Goal: Find specific page/section: Find specific page/section

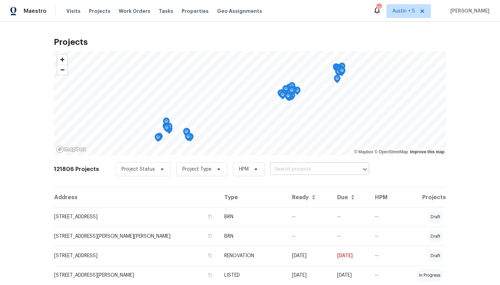
click at [310, 166] on input "text" at bounding box center [310, 169] width 80 height 11
click at [409, 14] on span "Austin + 5" at bounding box center [403, 11] width 23 height 7
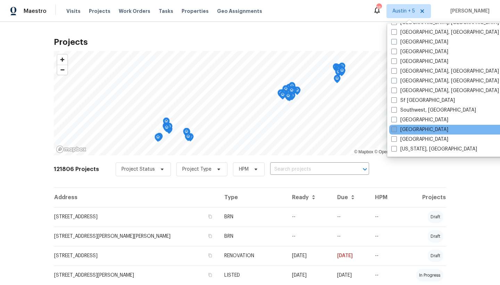
scroll to position [465, 0]
click at [414, 127] on label "[GEOGRAPHIC_DATA]" at bounding box center [419, 129] width 57 height 7
click at [396, 127] on input "[GEOGRAPHIC_DATA]" at bounding box center [393, 128] width 5 height 5
checkbox input "true"
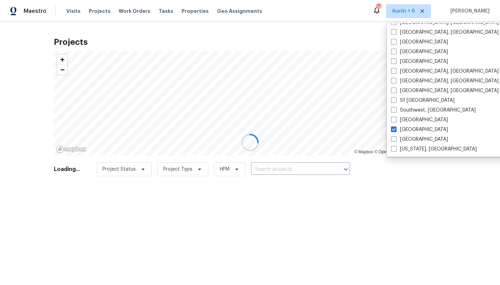
click at [304, 163] on div at bounding box center [250, 142] width 500 height 285
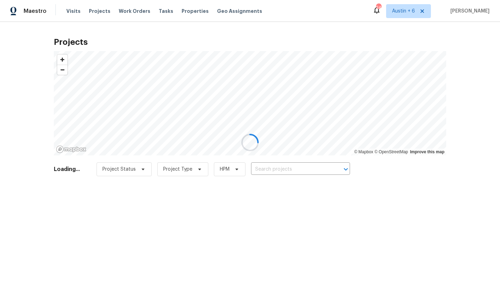
click at [302, 166] on div at bounding box center [250, 142] width 500 height 285
click at [300, 169] on div at bounding box center [250, 142] width 500 height 285
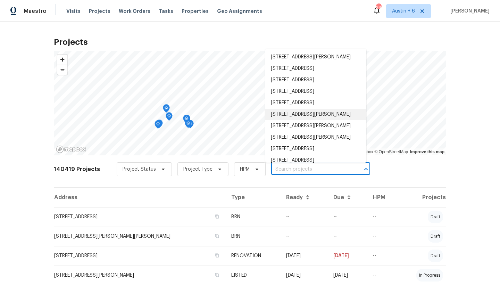
click at [300, 169] on input "text" at bounding box center [311, 169] width 80 height 11
paste input "[STREET_ADDRESS]"
type input "[STREET_ADDRESS]"
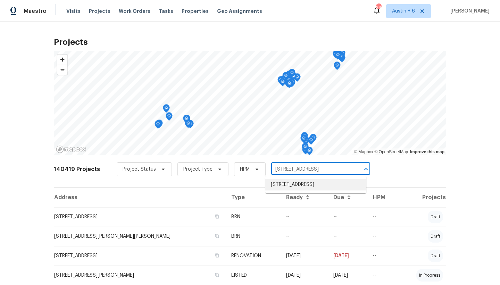
click at [284, 185] on li "[STREET_ADDRESS]" at bounding box center [315, 184] width 101 height 11
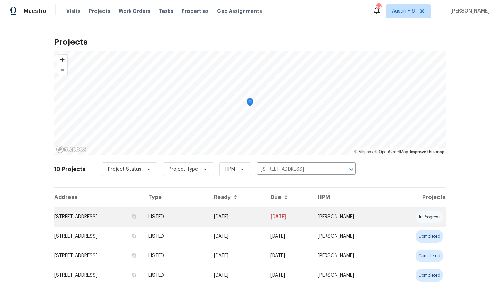
click at [115, 212] on td "[STREET_ADDRESS]" at bounding box center [98, 216] width 89 height 19
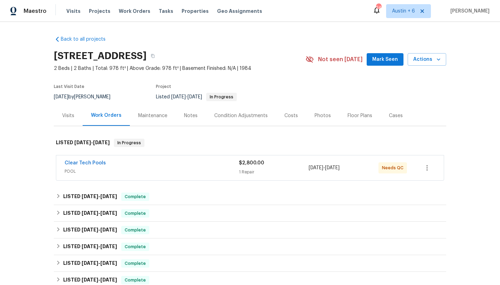
click at [174, 169] on span "POOL" at bounding box center [152, 171] width 174 height 7
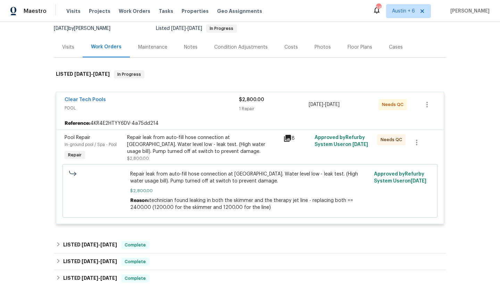
scroll to position [69, 0]
